Goal: Task Accomplishment & Management: Manage account settings

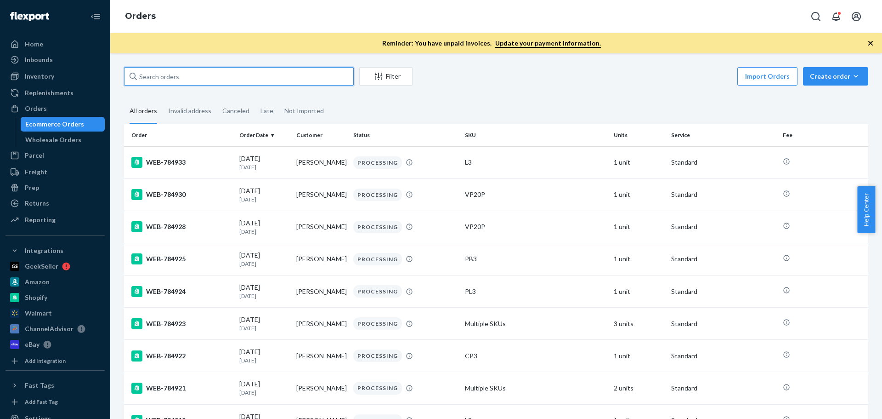
paste input "784792"
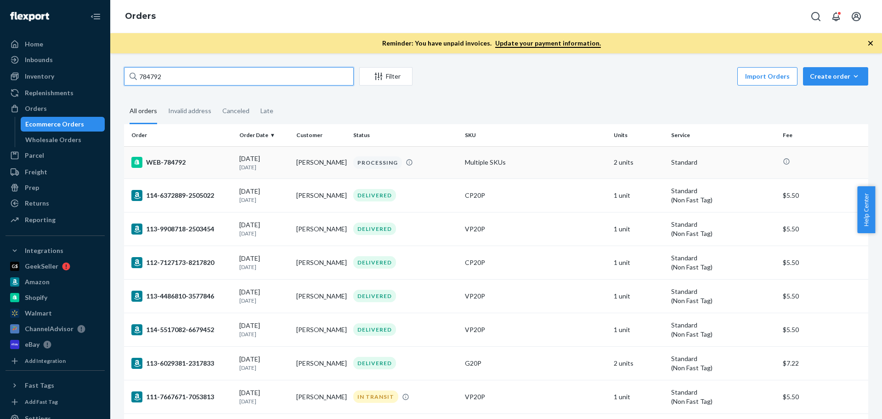
type input "784792"
click at [218, 166] on div "WEB-784792" at bounding box center [181, 162] width 101 height 11
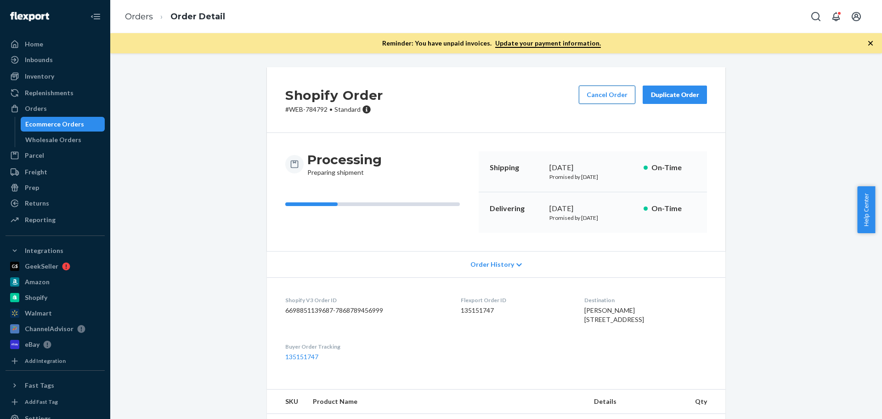
click at [611, 87] on button "Cancel Order" at bounding box center [607, 94] width 57 height 18
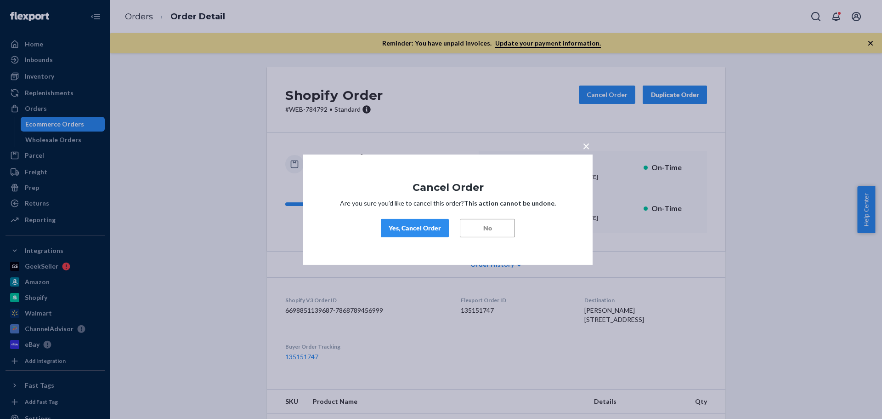
click at [421, 227] on div "Yes, Cancel Order" at bounding box center [415, 227] width 52 height 9
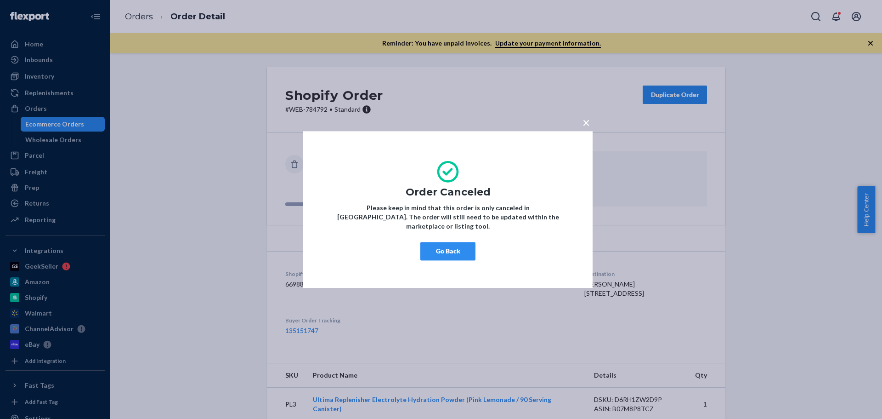
click at [448, 245] on button "Go Back" at bounding box center [448, 251] width 55 height 18
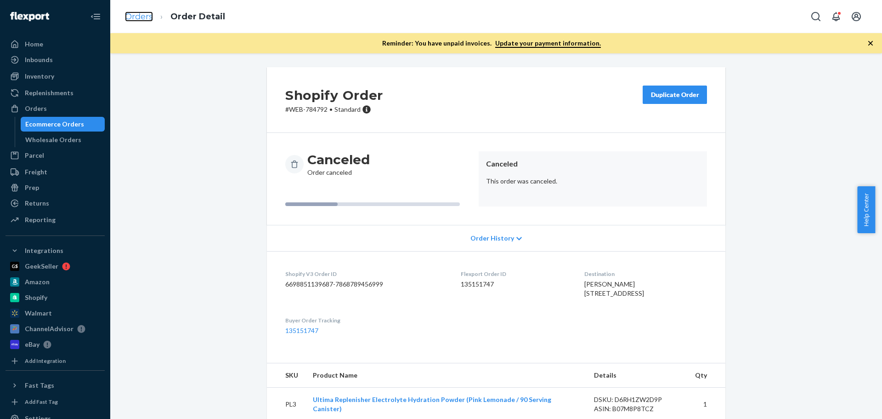
click at [128, 18] on link "Orders" at bounding box center [139, 16] width 28 height 10
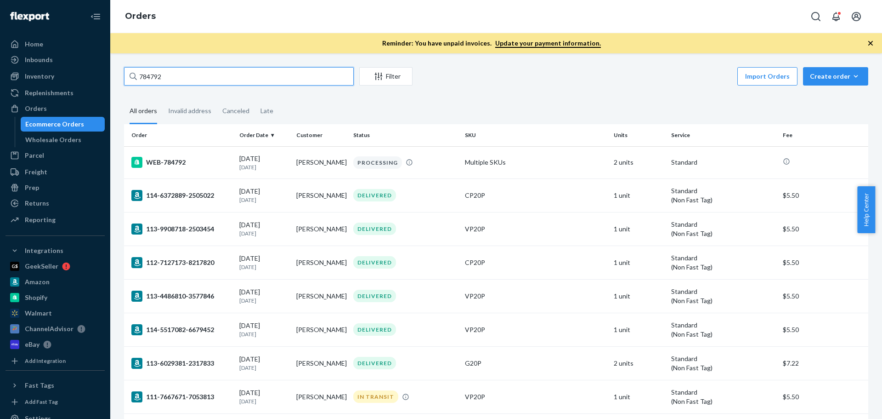
click at [162, 77] on input "784792" at bounding box center [239, 76] width 230 height 18
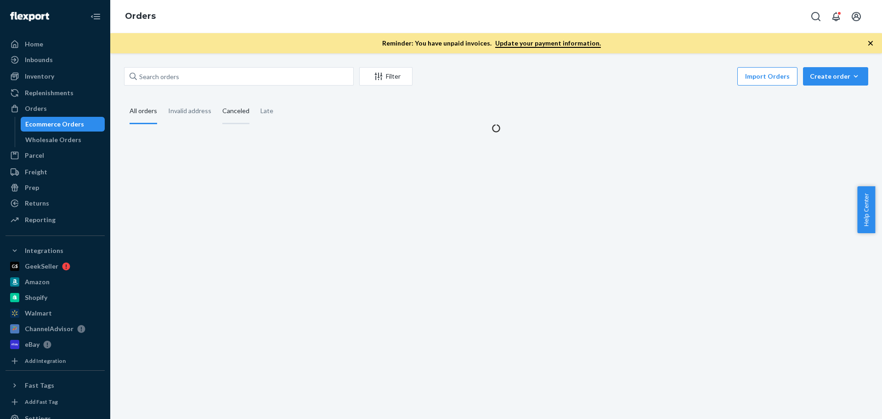
click at [224, 112] on div "Canceled" at bounding box center [235, 111] width 27 height 25
click at [217, 99] on input "Canceled" at bounding box center [217, 99] width 0 height 0
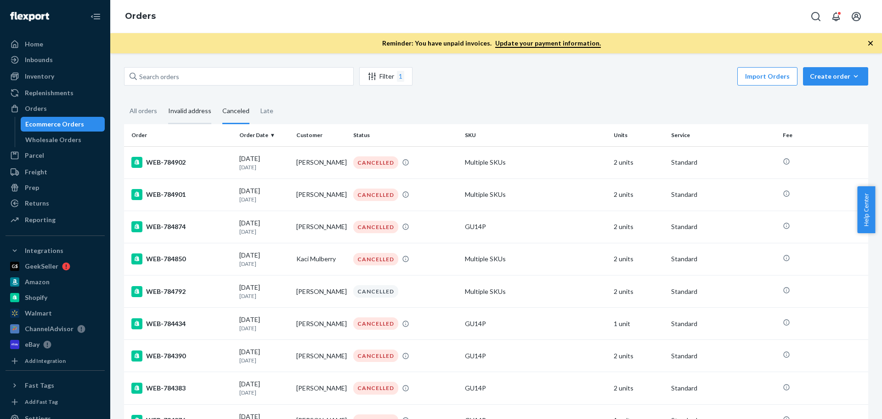
click at [197, 108] on div "Invalid address" at bounding box center [189, 111] width 43 height 25
click at [163, 99] on input "Invalid address" at bounding box center [163, 99] width 0 height 0
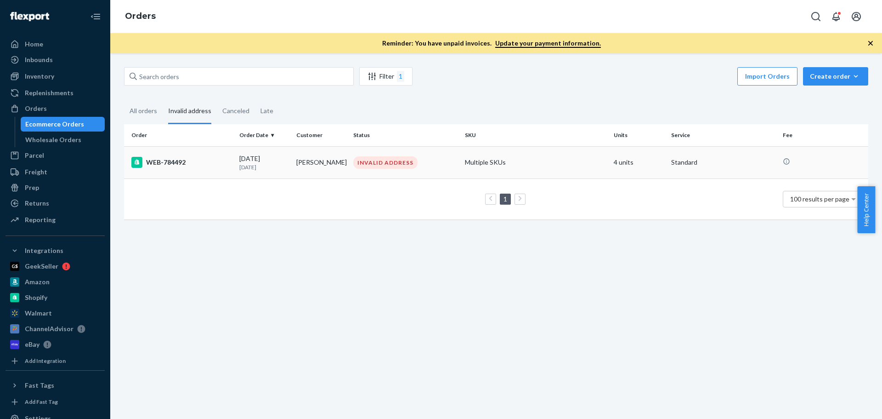
click at [187, 164] on div "WEB-784492" at bounding box center [181, 162] width 101 height 11
click at [151, 162] on div "WEB-784492" at bounding box center [181, 162] width 101 height 11
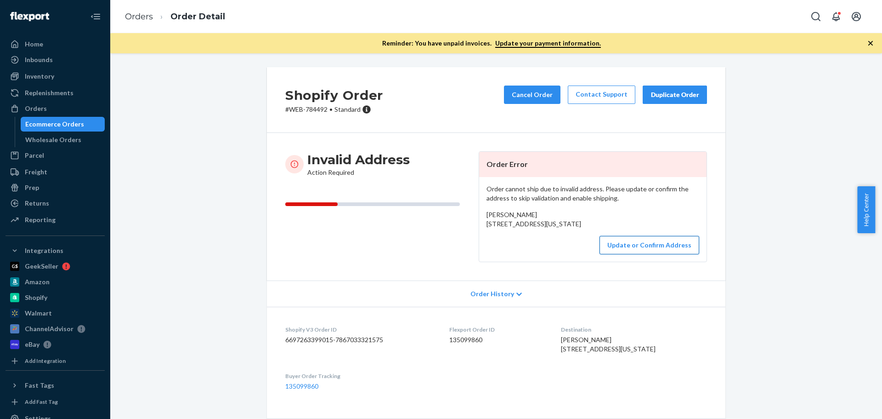
click at [665, 254] on button "Update or Confirm Address" at bounding box center [650, 245] width 100 height 18
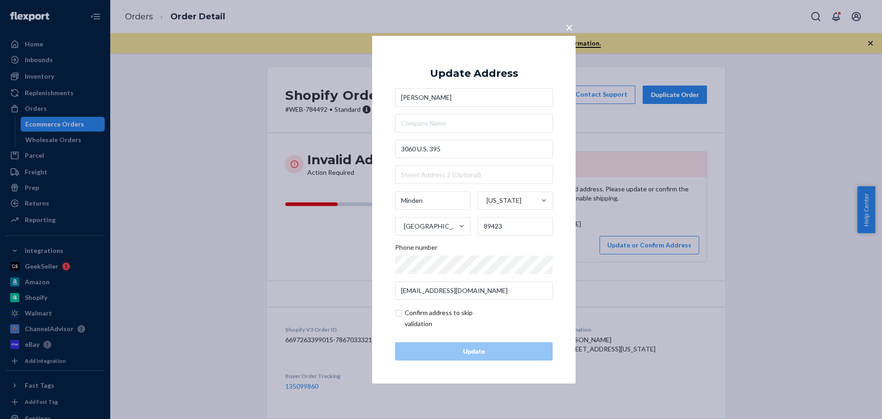
click at [401, 314] on input "checkbox" at bounding box center [448, 318] width 107 height 22
checkbox input "true"
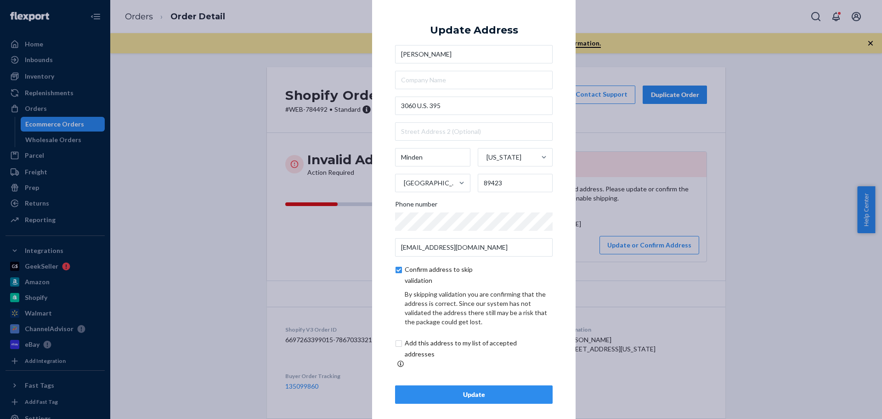
click at [432, 390] on div "Update" at bounding box center [474, 394] width 142 height 9
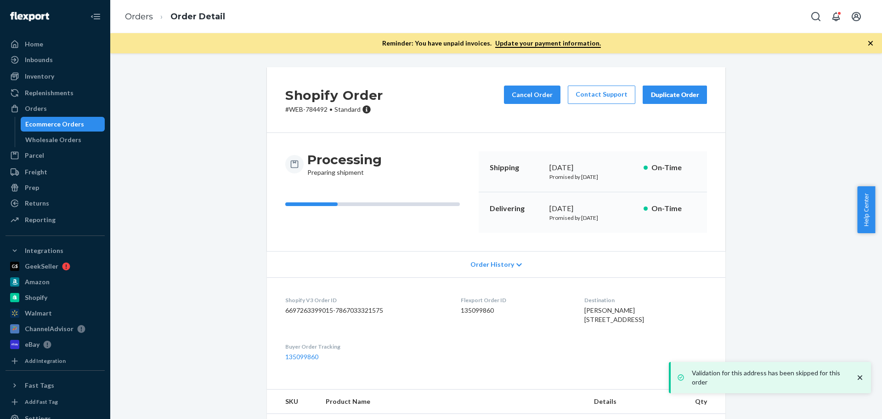
click at [140, 8] on ol "Orders Order Detail" at bounding box center [175, 16] width 115 height 27
click at [137, 15] on link "Orders" at bounding box center [139, 16] width 28 height 10
